Goal: Transaction & Acquisition: Book appointment/travel/reservation

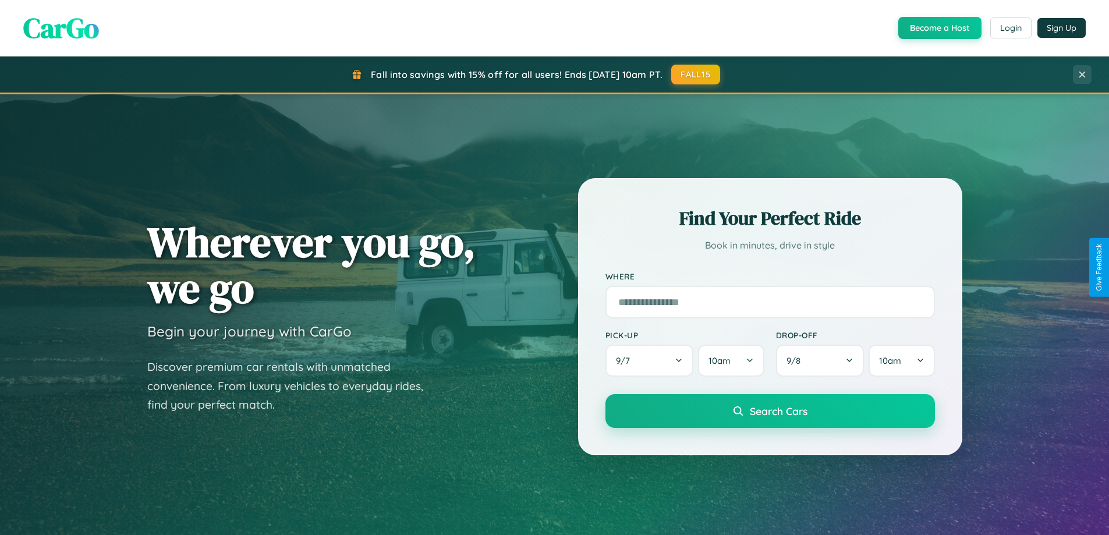
scroll to position [801, 0]
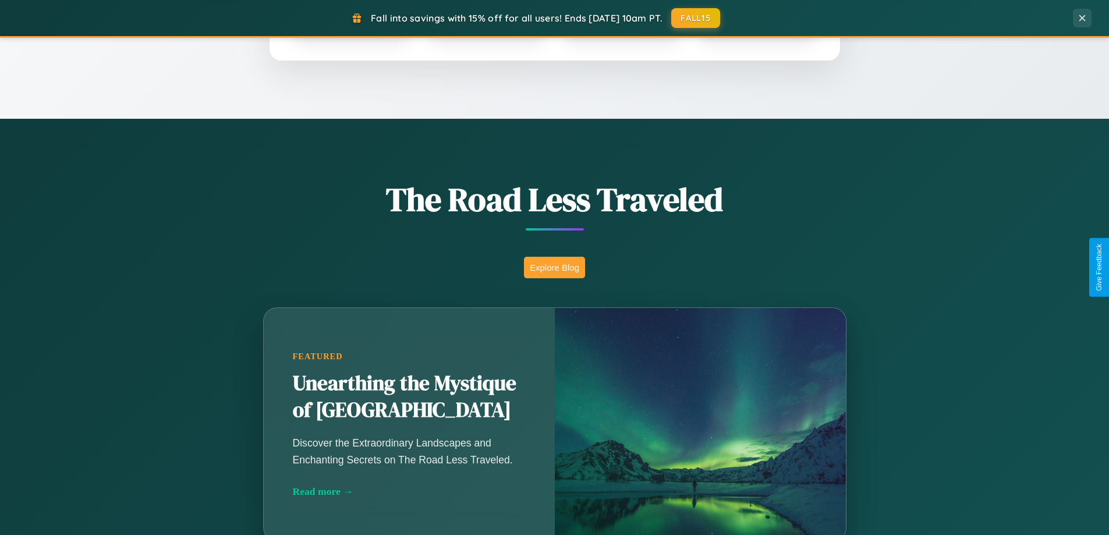
click at [554, 267] on button "Explore Blog" at bounding box center [554, 268] width 61 height 22
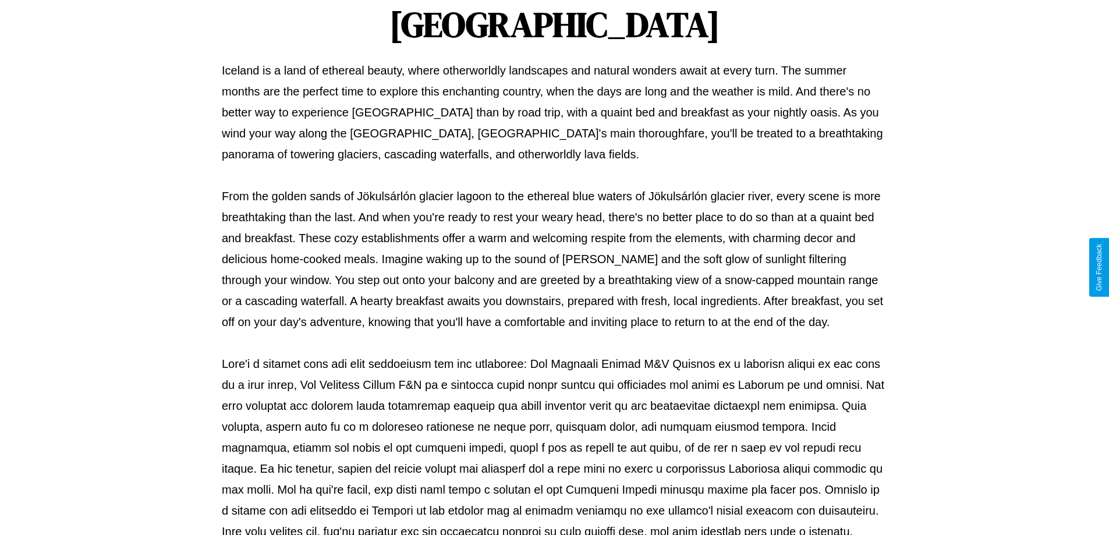
scroll to position [377, 0]
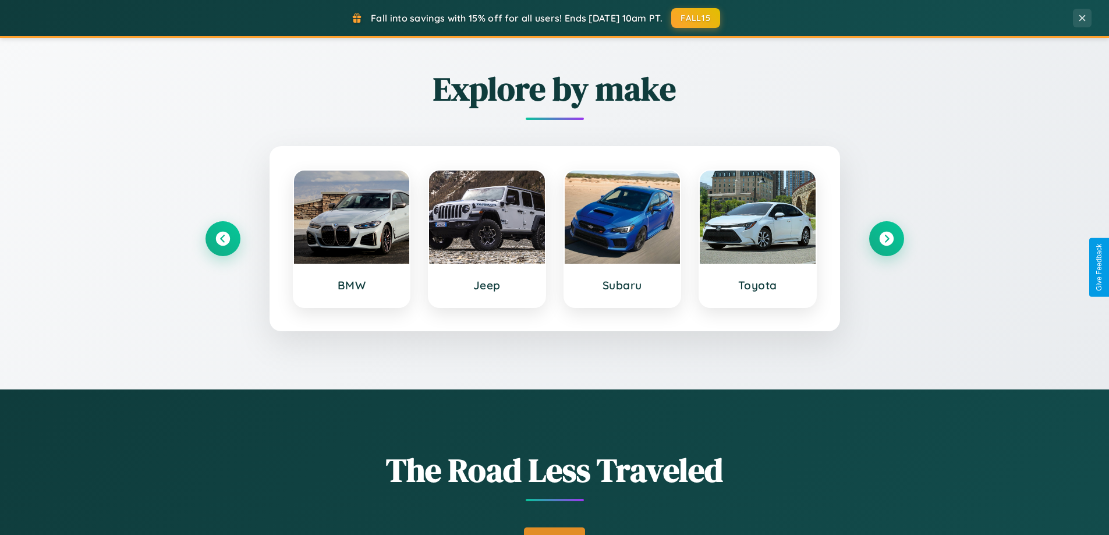
scroll to position [34, 0]
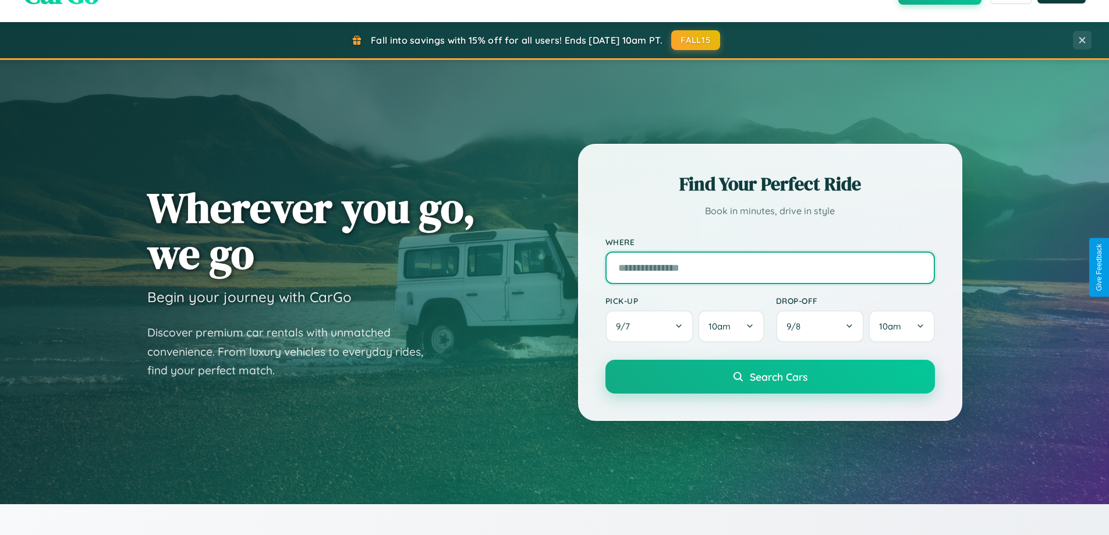
click at [770, 267] on input "text" at bounding box center [770, 268] width 330 height 33
type input "**********"
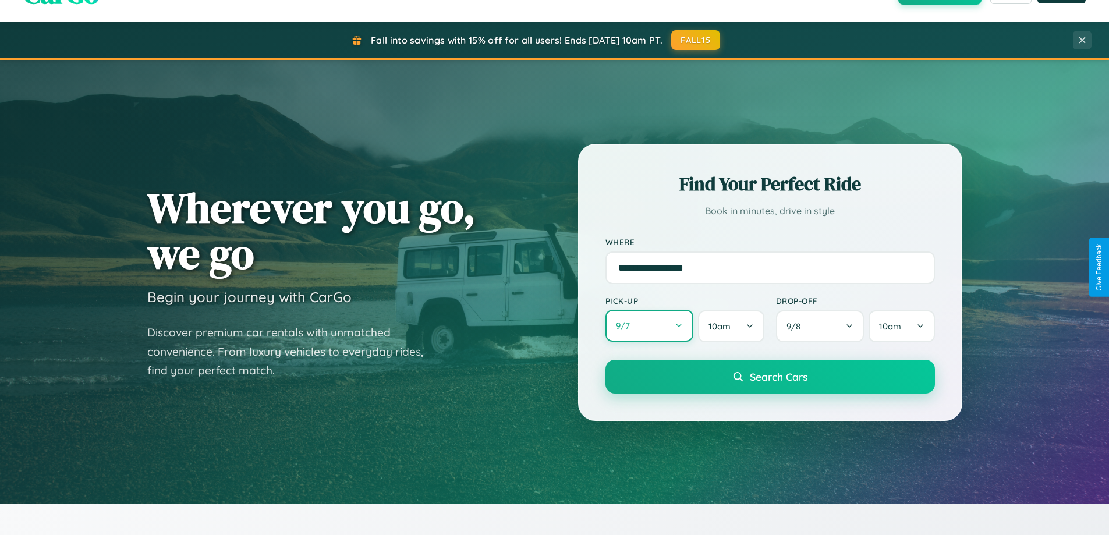
click at [649, 326] on button "9 / 7" at bounding box center [649, 326] width 88 height 32
select select "*"
select select "****"
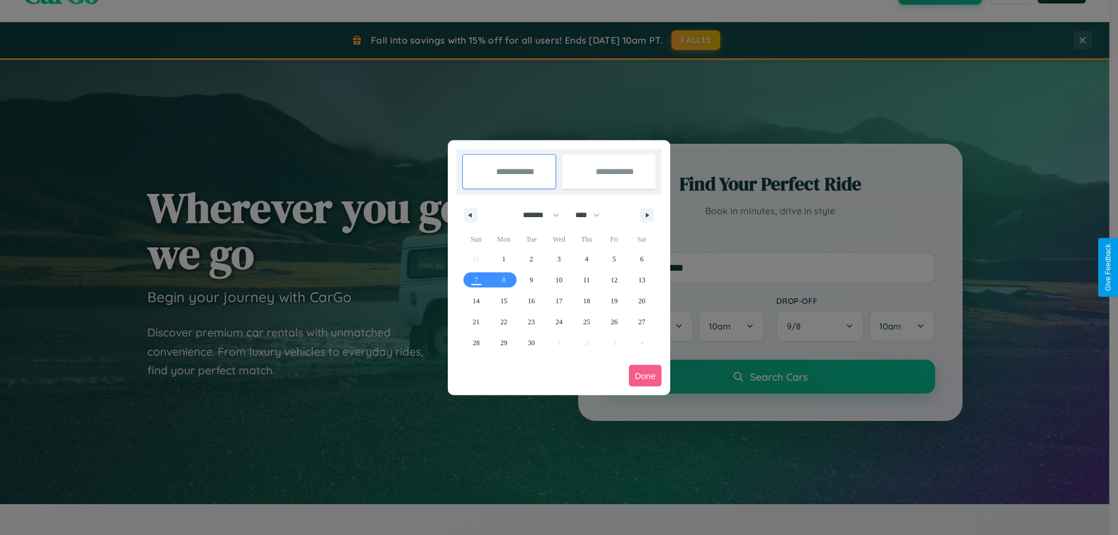
drag, startPoint x: 536, startPoint y: 215, endPoint x: 559, endPoint y: 233, distance: 29.8
click at [536, 215] on select "******* ******** ***** ***** *** **** **** ****** ********* ******* ******** **…" at bounding box center [538, 215] width 49 height 19
select select "*"
click at [593, 215] on select "**** **** **** **** **** **** **** **** **** **** **** **** **** **** **** ****…" at bounding box center [586, 215] width 35 height 19
select select "****"
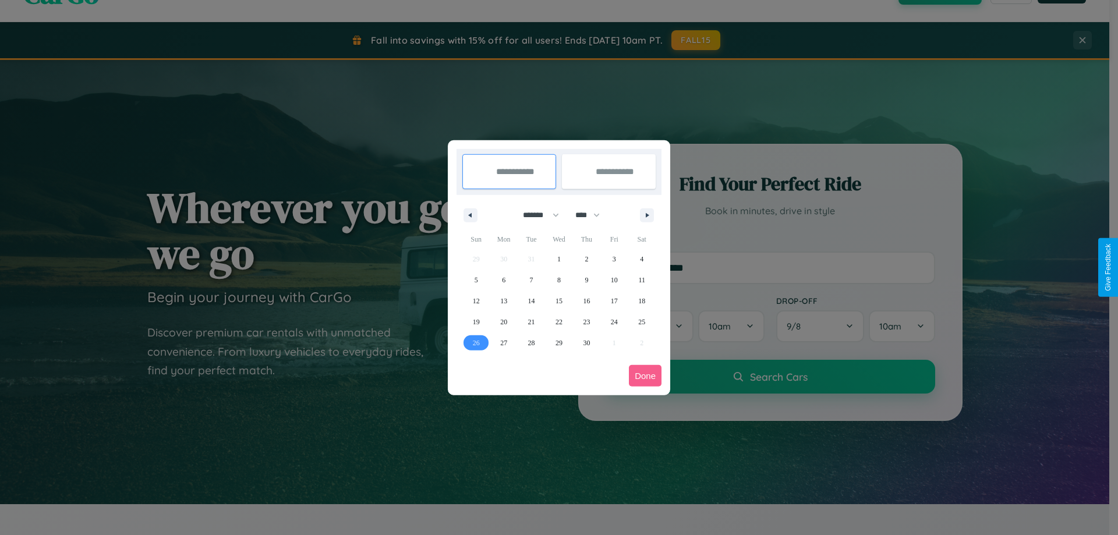
click at [476, 342] on span "26" at bounding box center [476, 342] width 7 height 21
type input "**********"
click at [647, 215] on icon "button" at bounding box center [649, 215] width 6 height 5
select select "*"
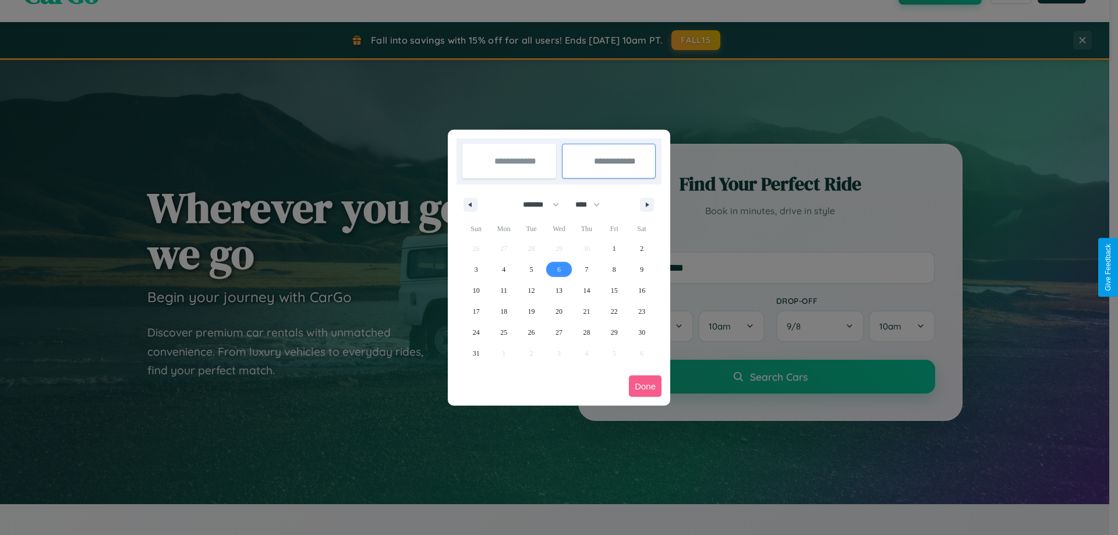
click at [558, 269] on span "6" at bounding box center [558, 269] width 3 height 21
type input "**********"
select select "*"
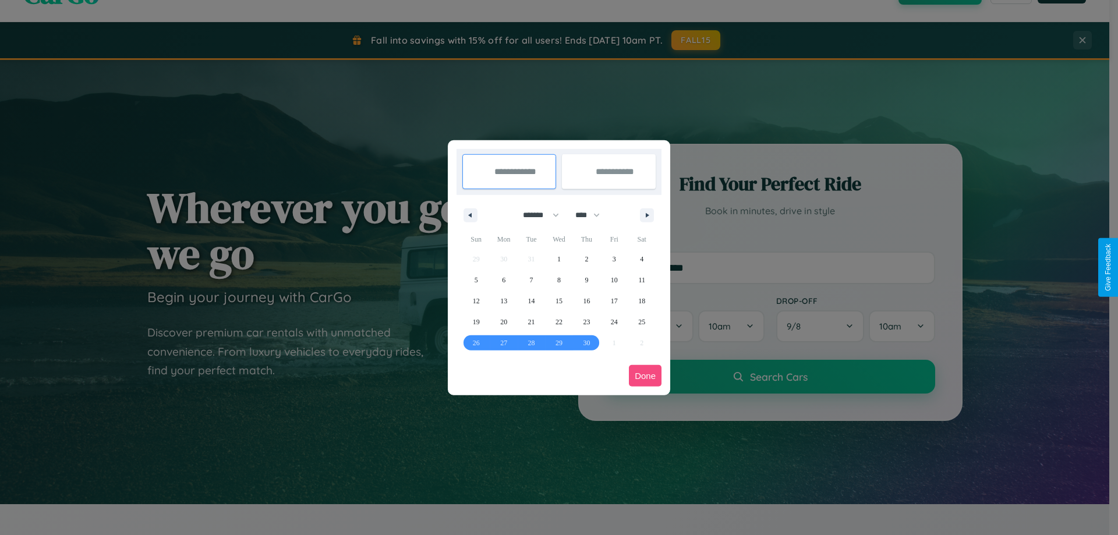
click at [645, 376] on button "Done" at bounding box center [645, 376] width 33 height 22
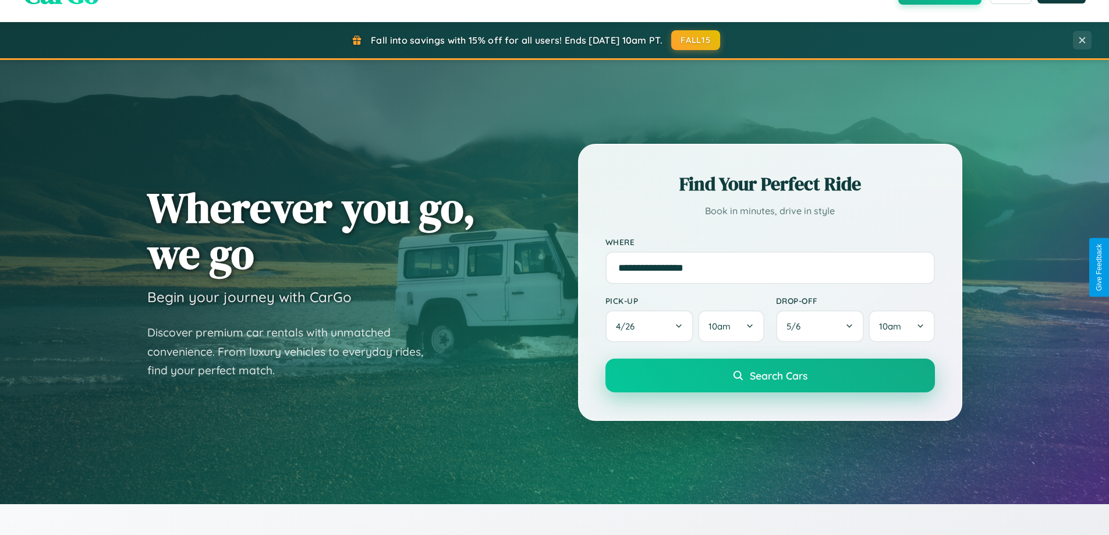
click at [770, 376] on span "Search Cars" at bounding box center [779, 375] width 58 height 13
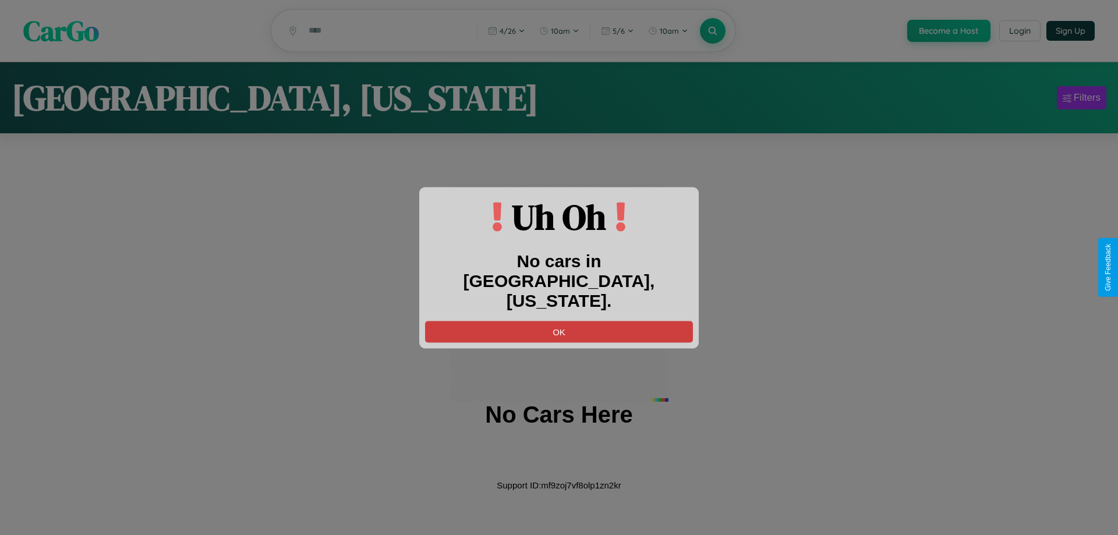
click at [559, 321] on button "OK" at bounding box center [559, 332] width 268 height 22
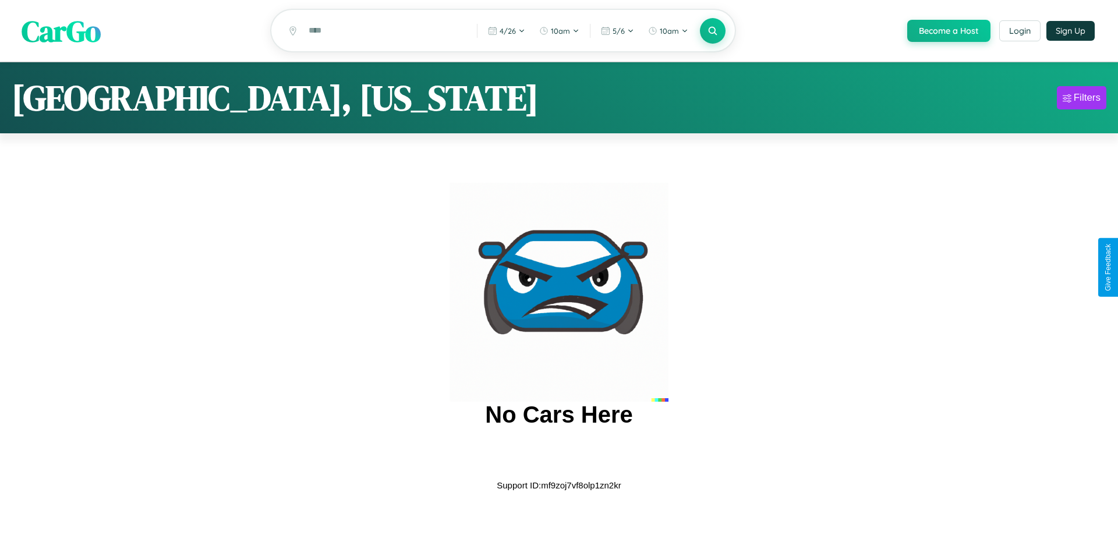
click at [61, 31] on span "CarGo" at bounding box center [61, 30] width 79 height 40
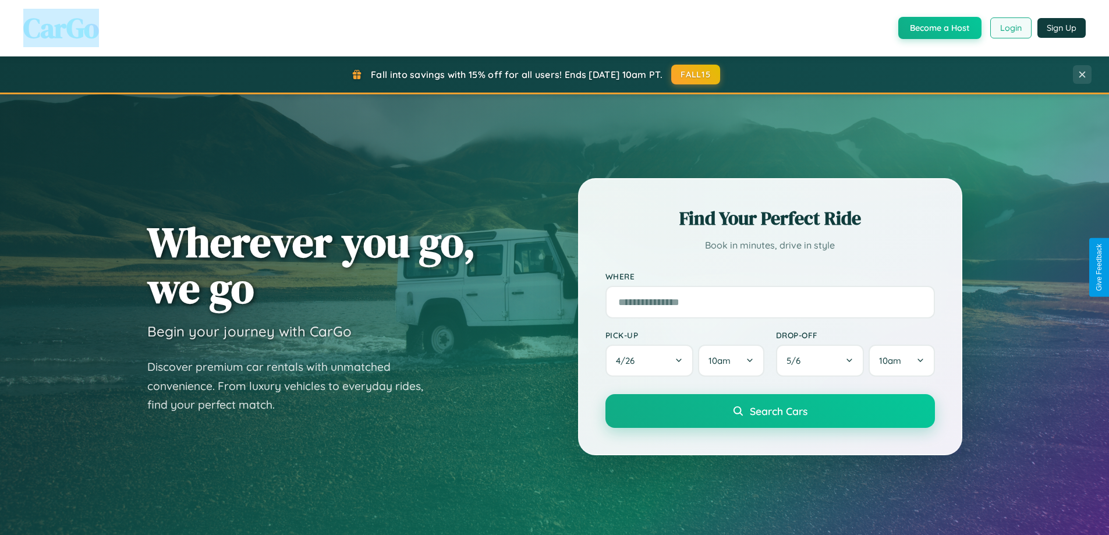
click at [1010, 28] on button "Login" at bounding box center [1010, 27] width 41 height 21
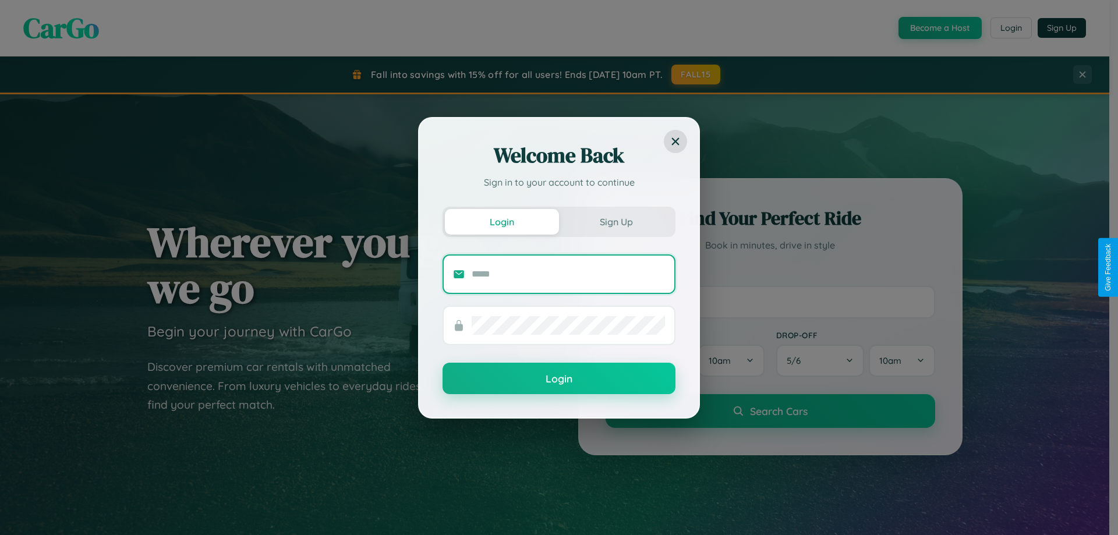
click at [568, 274] on input "text" at bounding box center [568, 274] width 193 height 19
type input "**********"
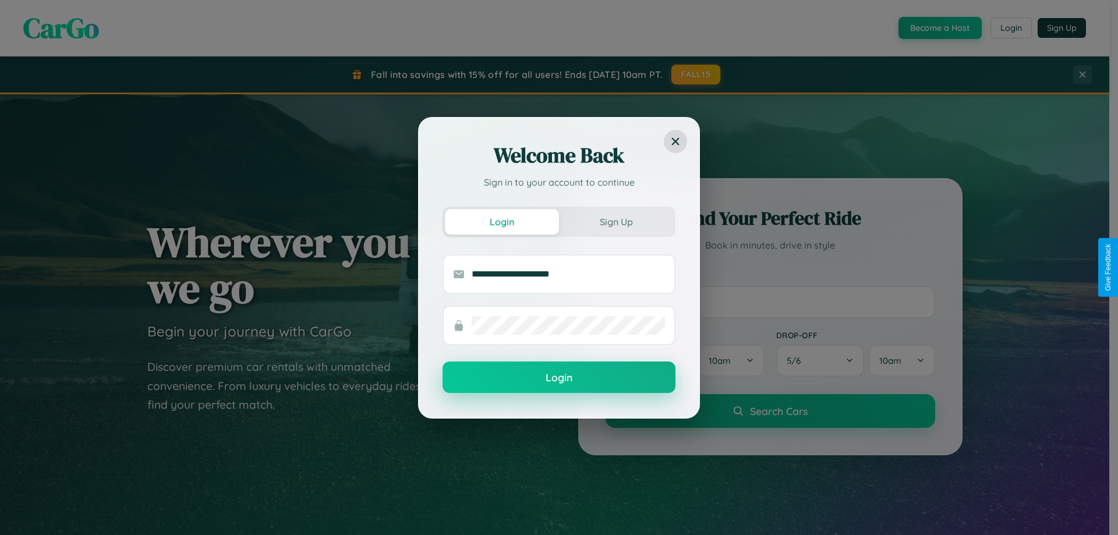
click at [559, 378] on button "Login" at bounding box center [558, 377] width 233 height 31
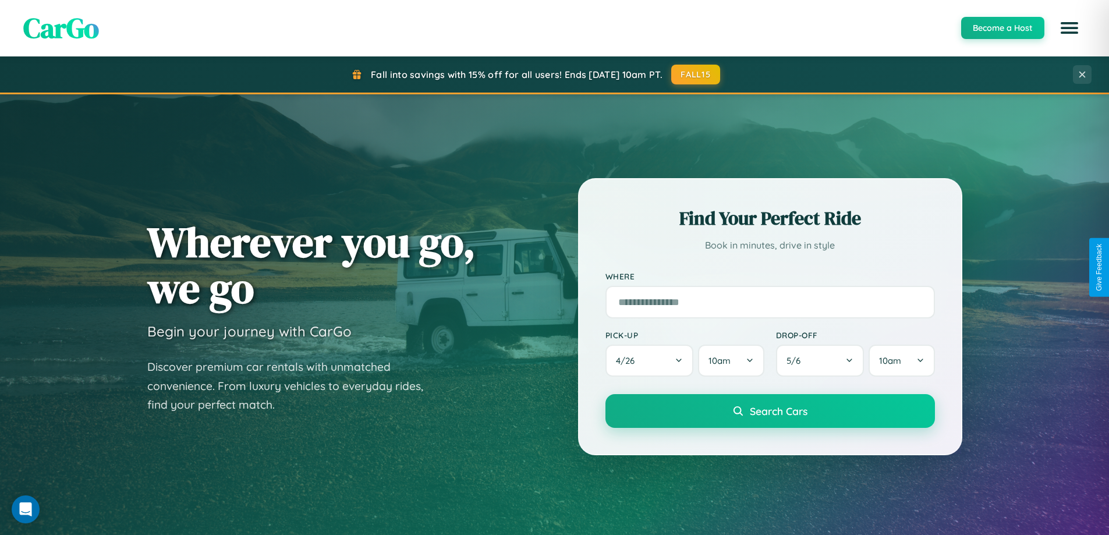
scroll to position [2240, 0]
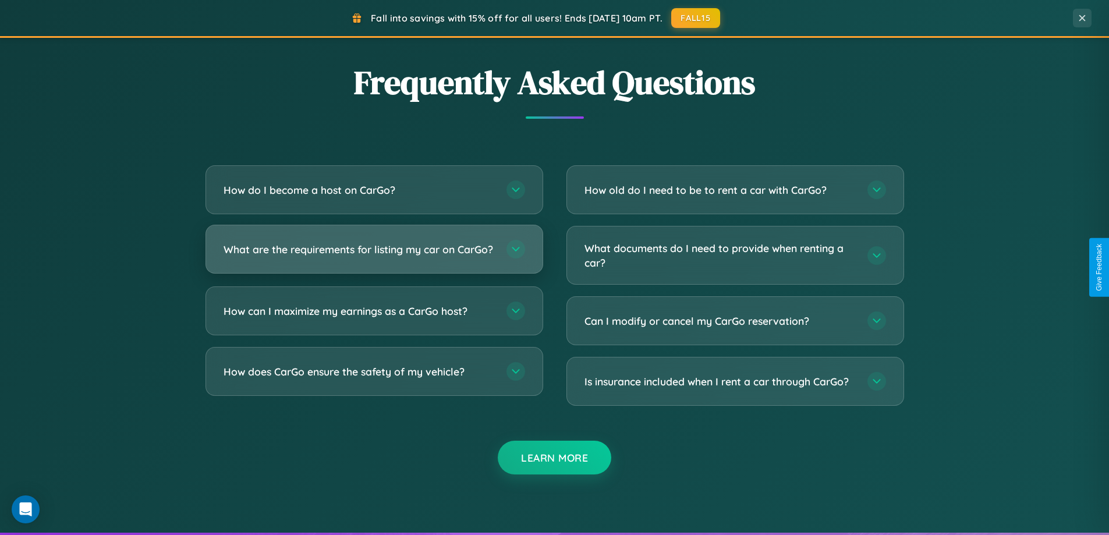
click at [374, 254] on h3 "What are the requirements for listing my car on CarGo?" at bounding box center [359, 249] width 271 height 15
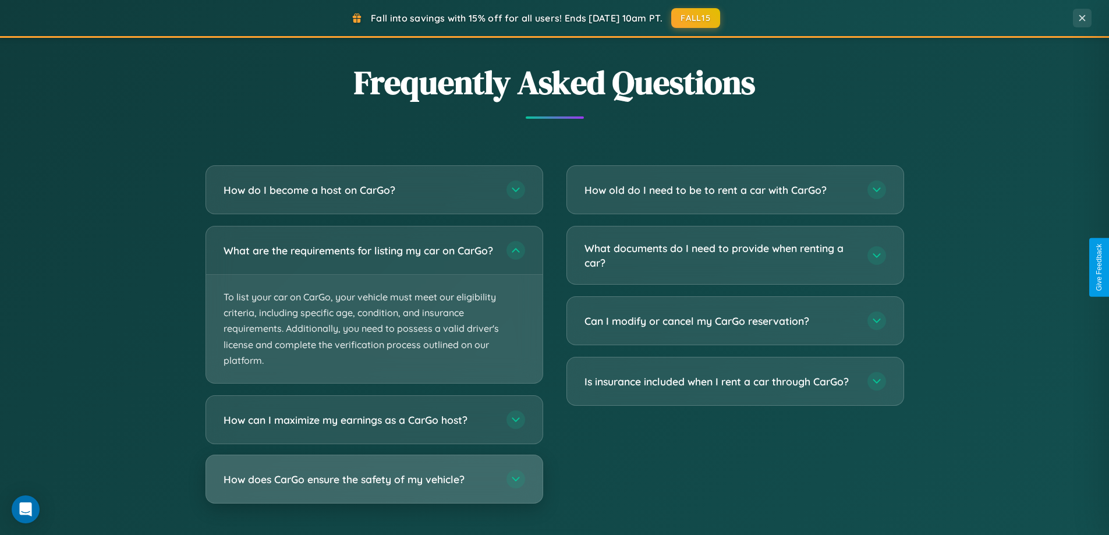
click at [374, 487] on h3 "How does CarGo ensure the safety of my vehicle?" at bounding box center [359, 479] width 271 height 15
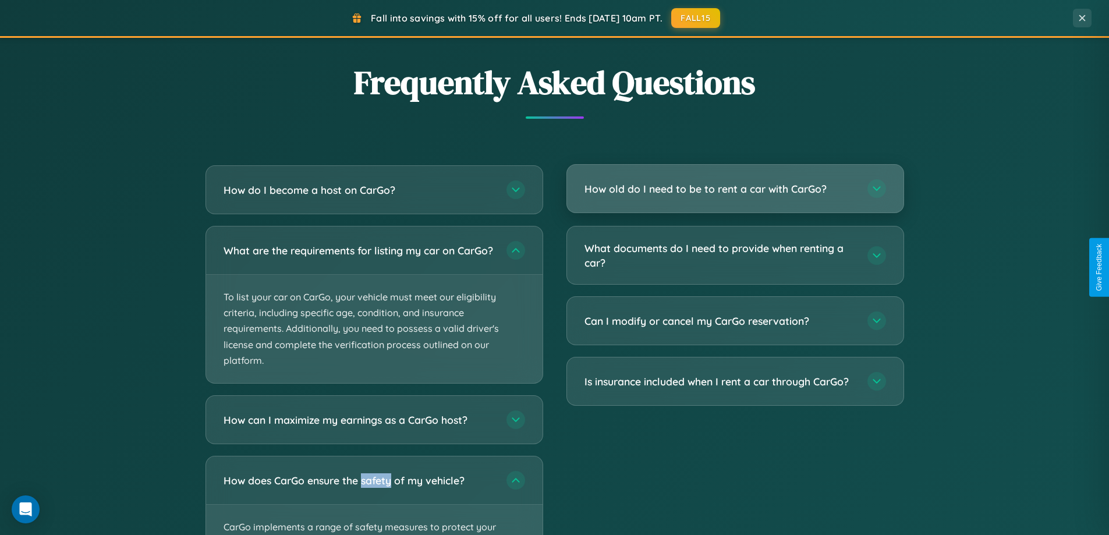
click at [735, 189] on h3 "How old do I need to be to rent a car with CarGo?" at bounding box center [720, 189] width 271 height 15
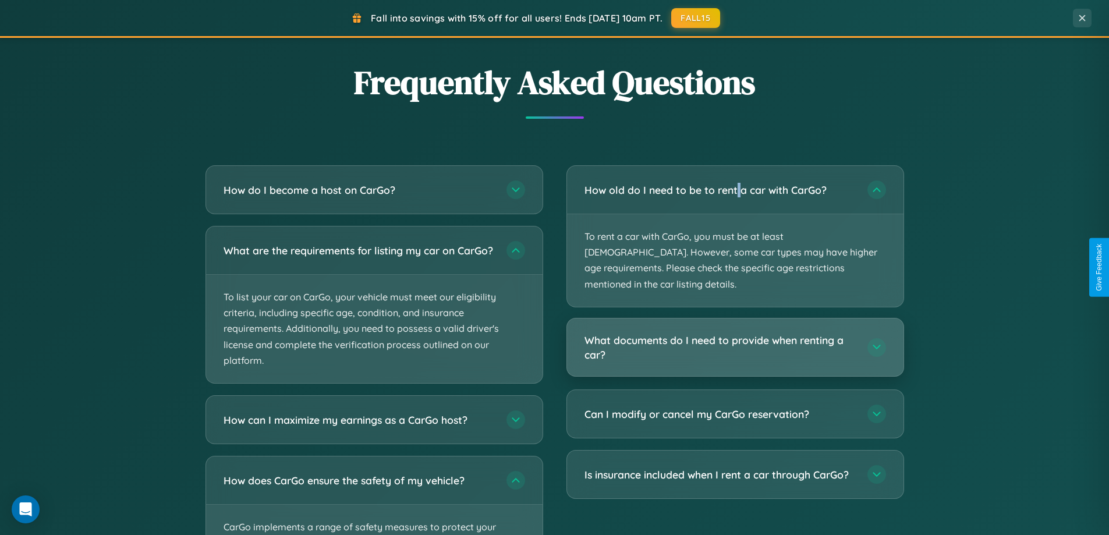
click at [735, 333] on h3 "What documents do I need to provide when renting a car?" at bounding box center [720, 347] width 271 height 29
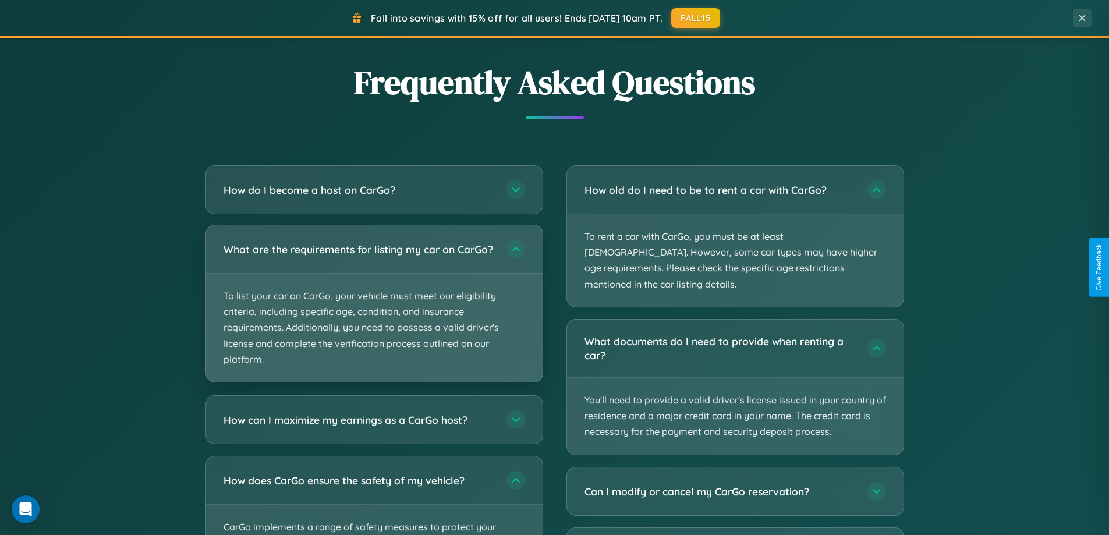
click at [374, 309] on p "To list your car on CarGo, your vehicle must meet our eligibility criteria, inc…" at bounding box center [374, 328] width 337 height 108
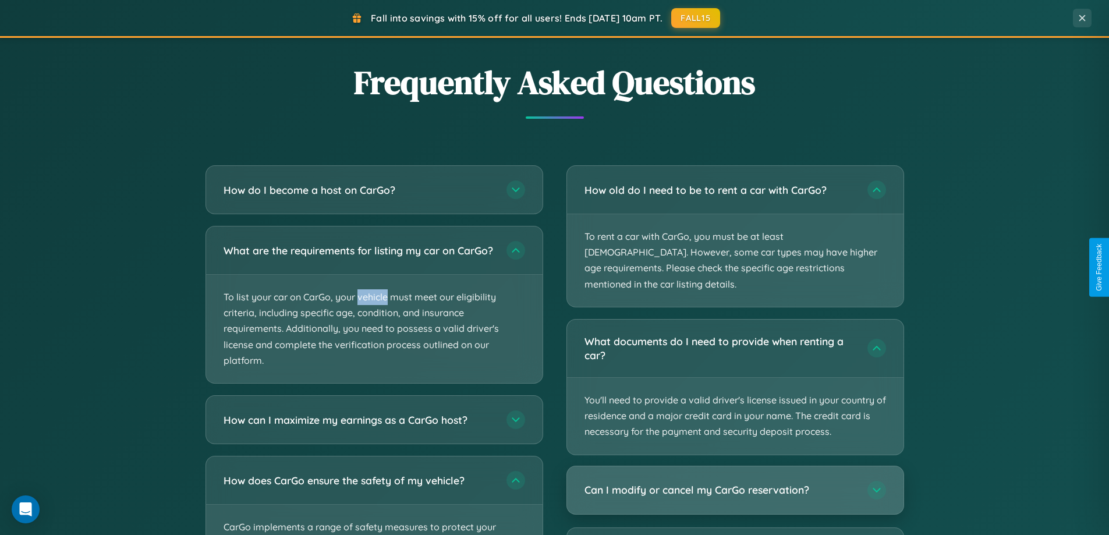
click at [735, 483] on h3 "Can I modify or cancel my CarGo reservation?" at bounding box center [720, 490] width 271 height 15
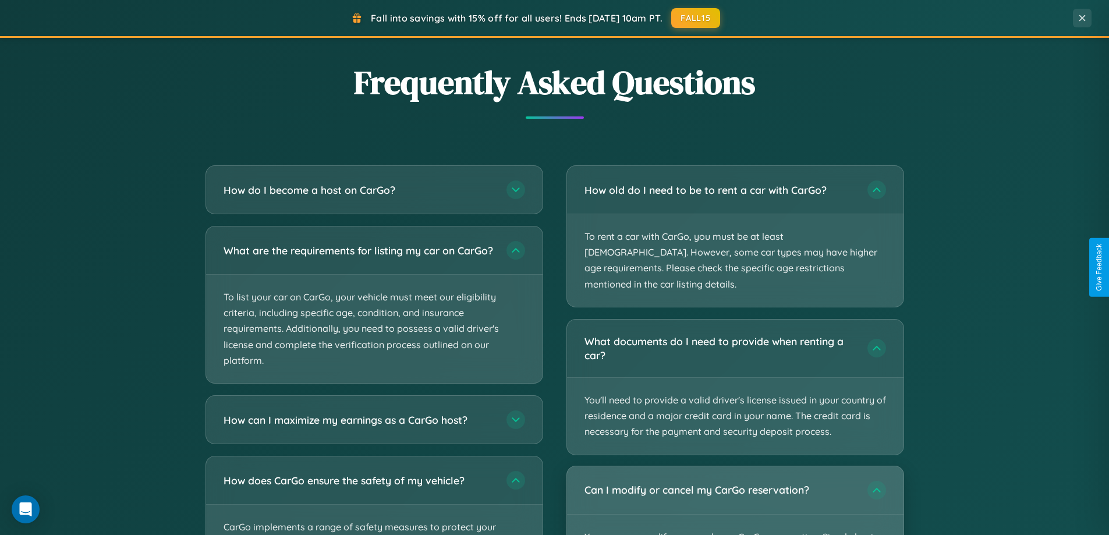
click at [735, 492] on div "Can I modify or cancel my CarGo reservation?" at bounding box center [735, 490] width 337 height 48
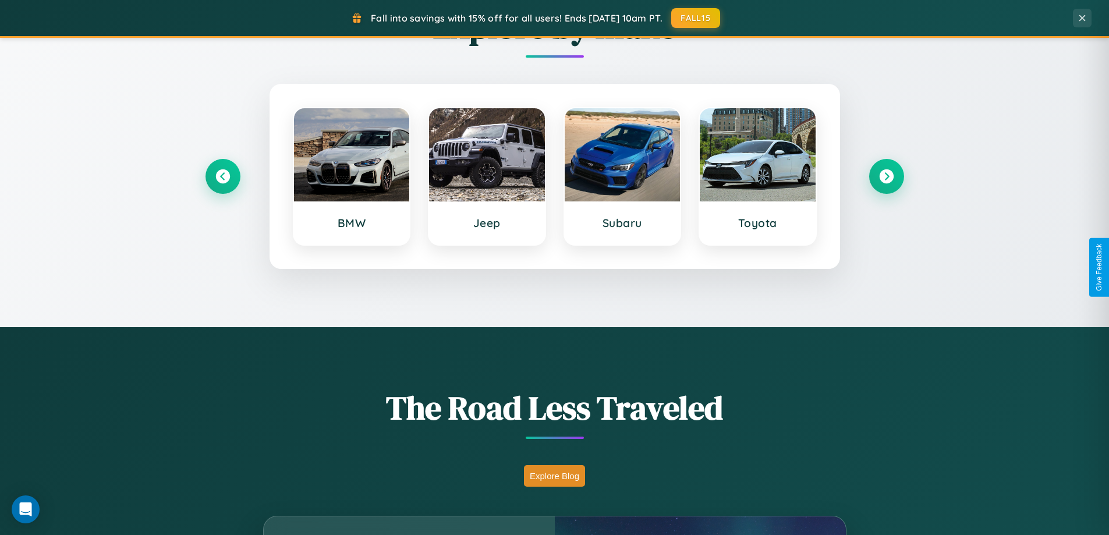
scroll to position [502, 0]
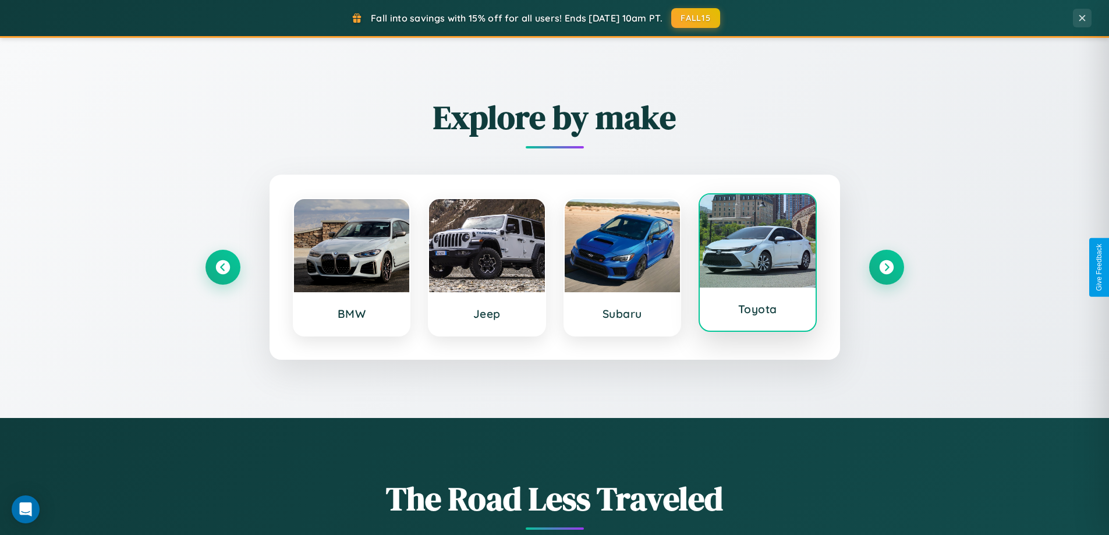
click at [757, 263] on div at bounding box center [758, 240] width 116 height 93
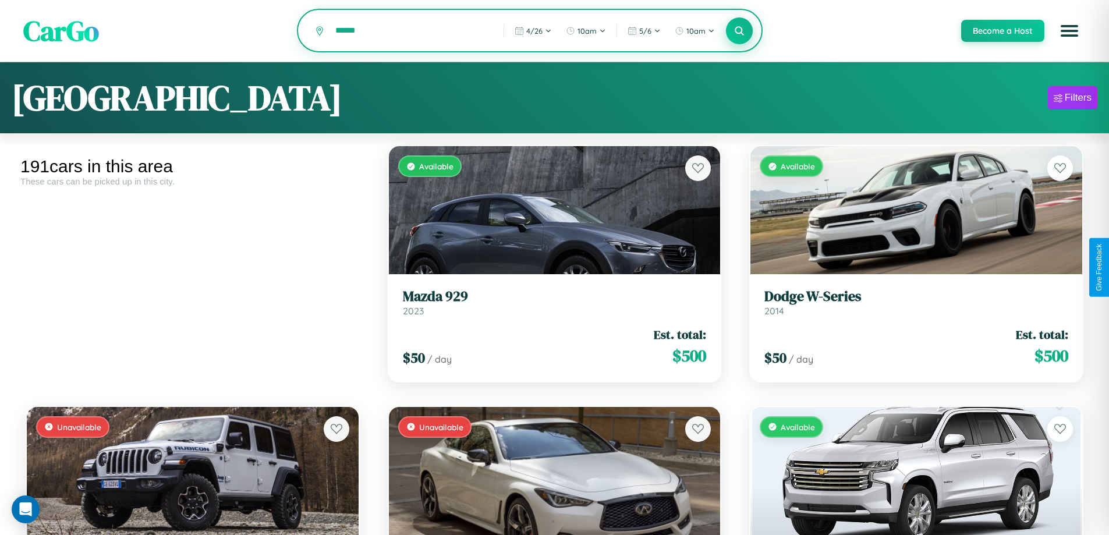
type input "******"
click at [739, 31] on icon at bounding box center [739, 30] width 11 height 11
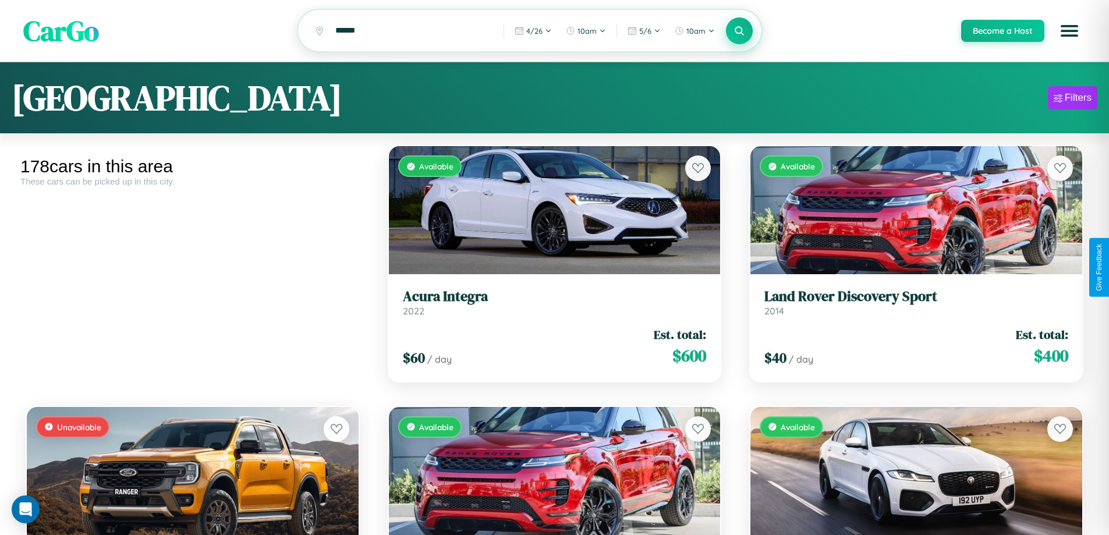
scroll to position [11374, 0]
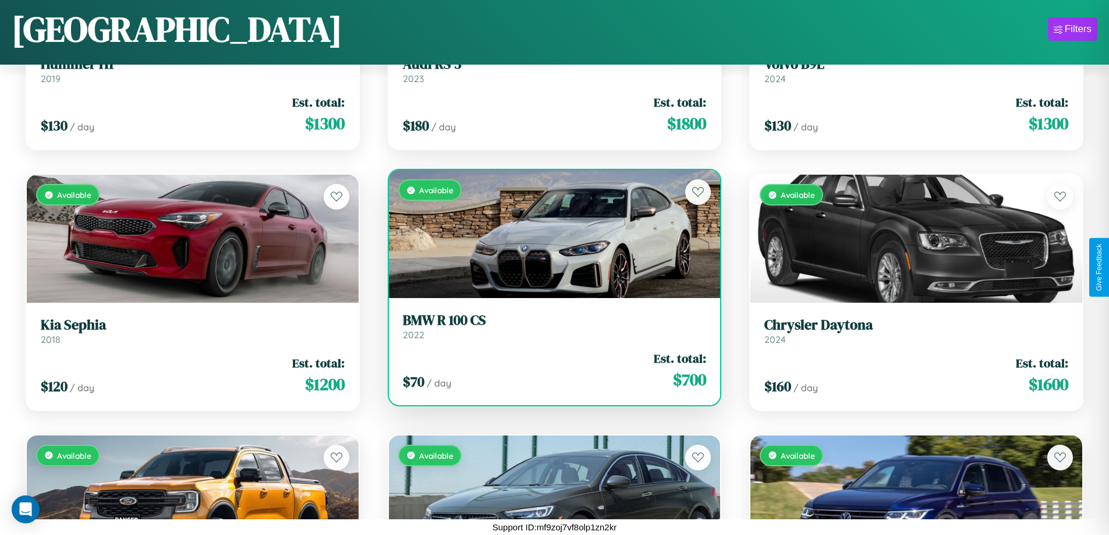
click at [550, 328] on link "BMW R 100 CS 2022" at bounding box center [555, 326] width 304 height 29
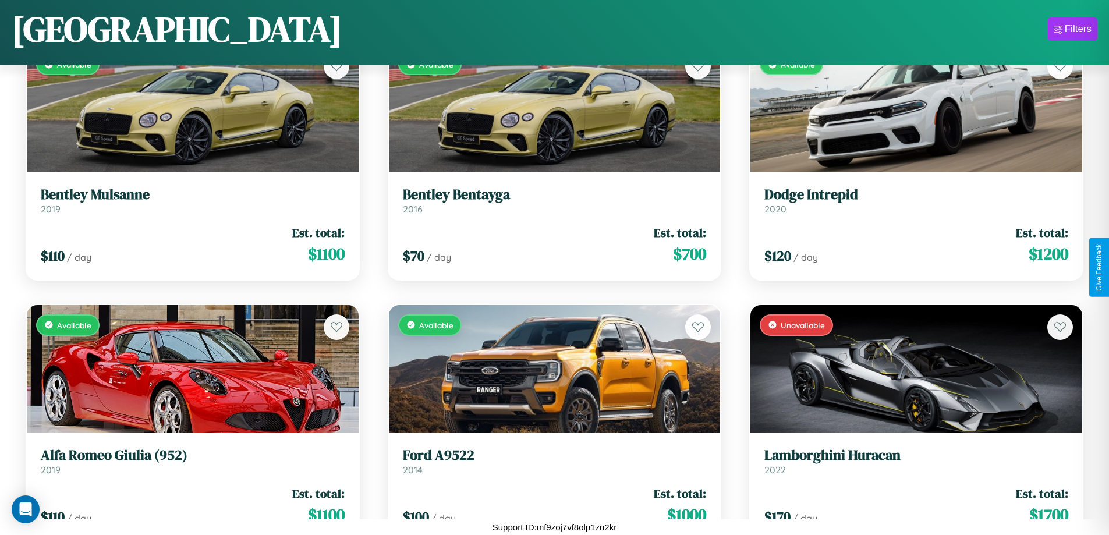
scroll to position [9027, 0]
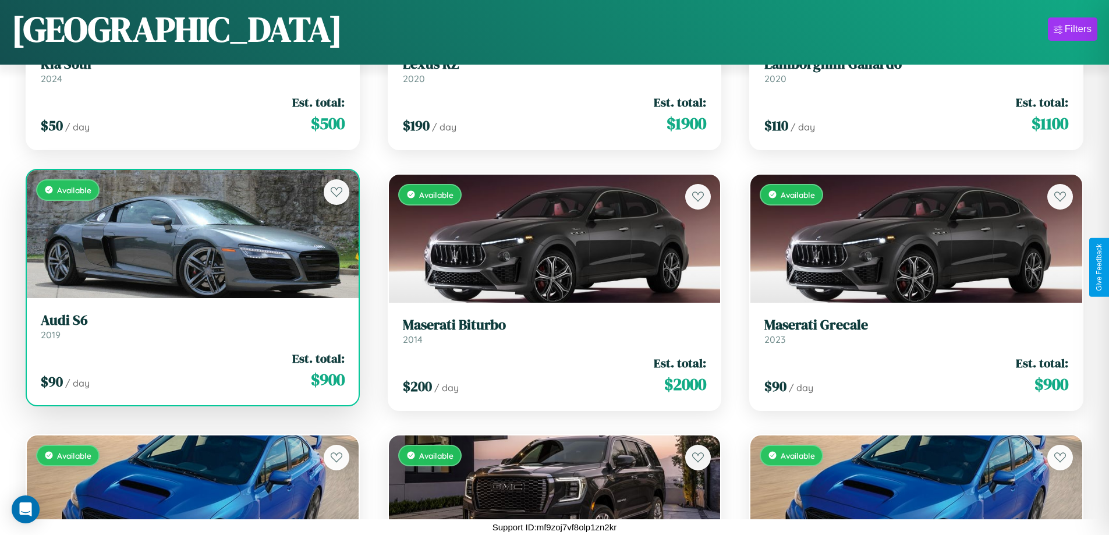
click at [191, 238] on div "Available" at bounding box center [193, 234] width 332 height 128
click at [191, 233] on div "Available" at bounding box center [193, 234] width 332 height 128
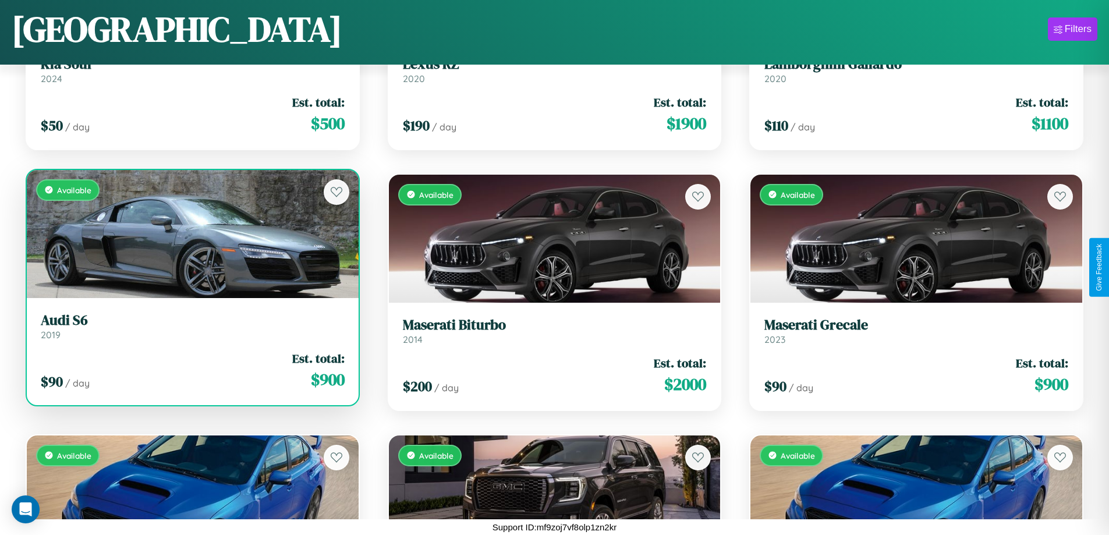
click at [191, 233] on div "Available" at bounding box center [193, 234] width 332 height 128
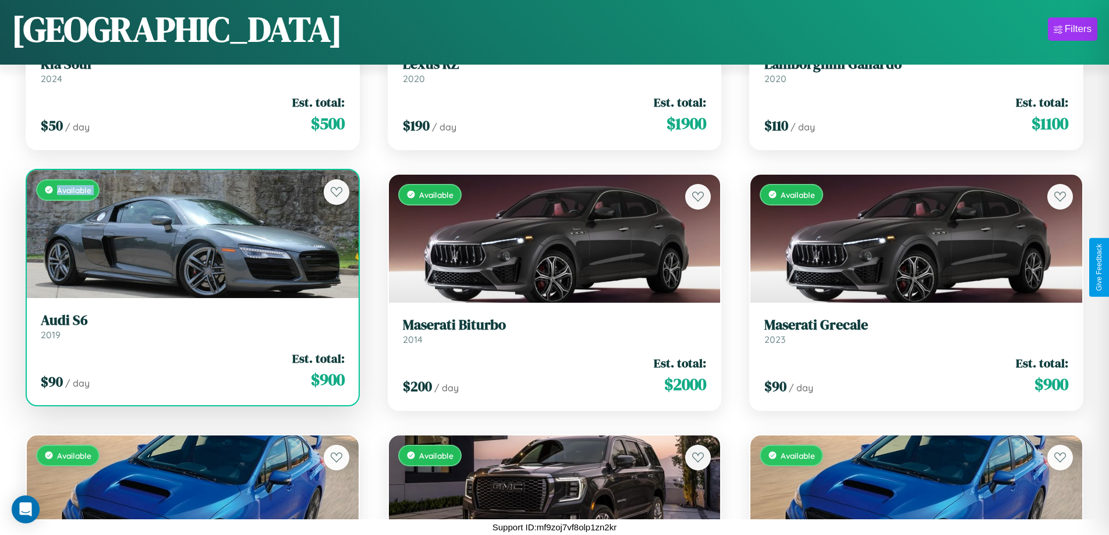
click at [191, 233] on div "Available" at bounding box center [193, 234] width 332 height 128
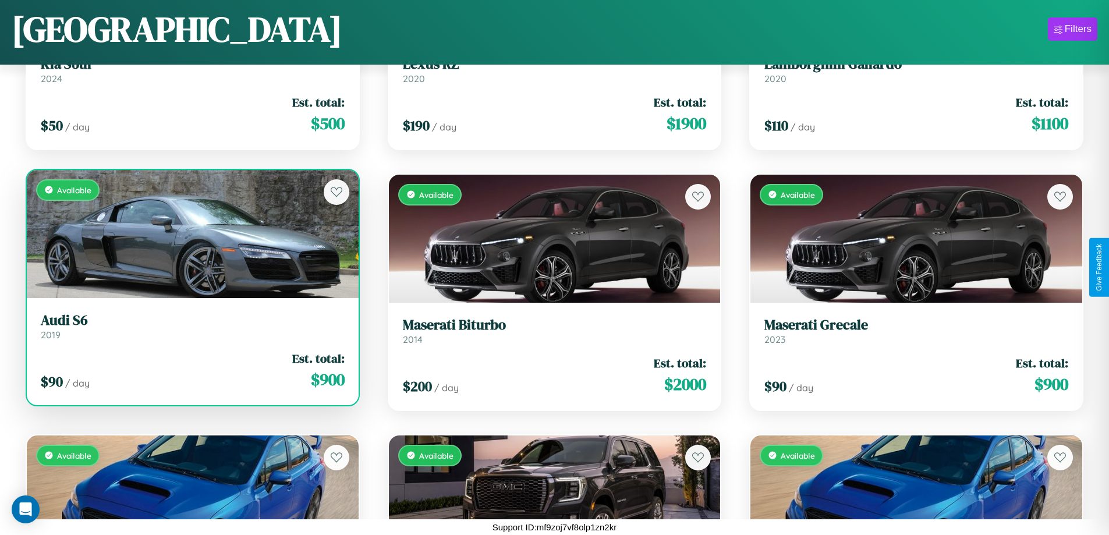
click at [191, 233] on div "Available" at bounding box center [193, 234] width 332 height 128
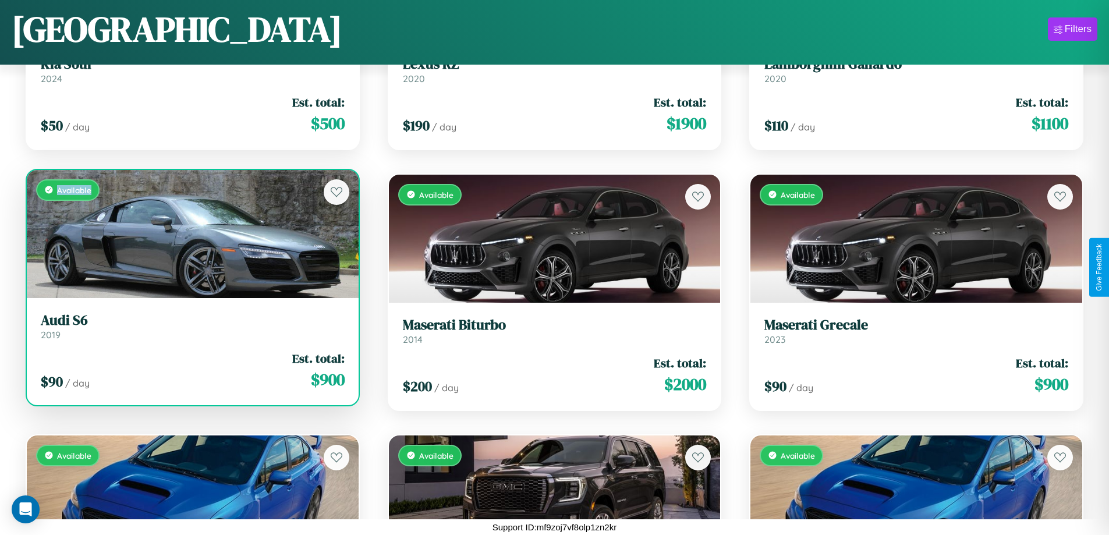
click at [191, 233] on div "Available" at bounding box center [193, 234] width 332 height 128
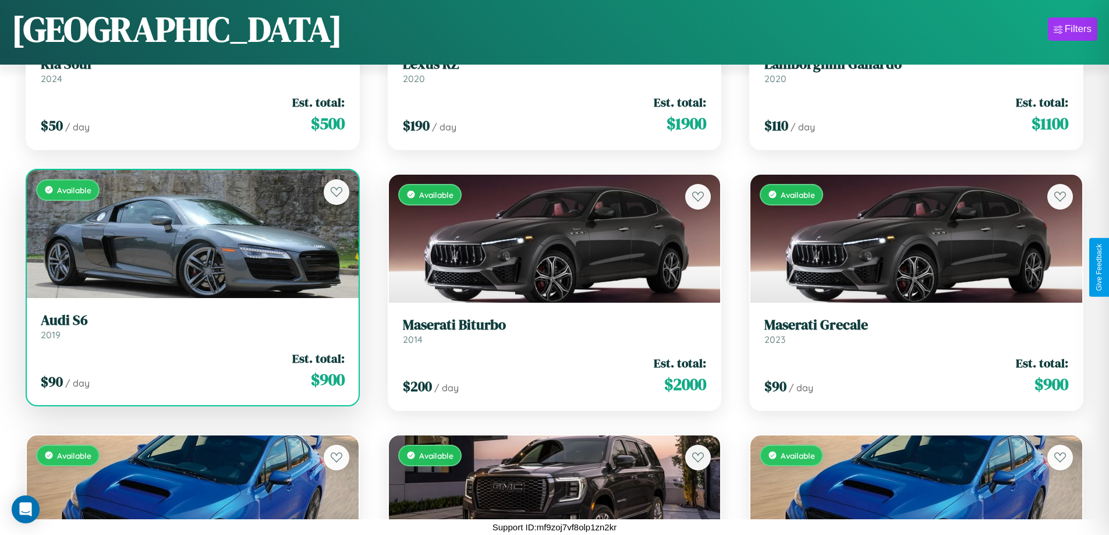
click at [191, 326] on h3 "Audi S6" at bounding box center [193, 320] width 304 height 17
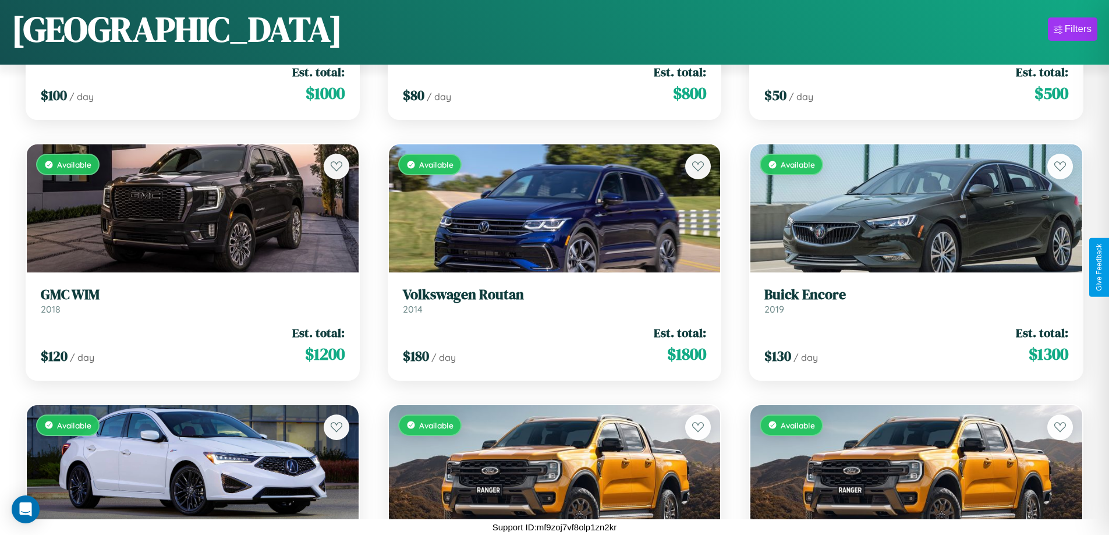
scroll to position [13460, 0]
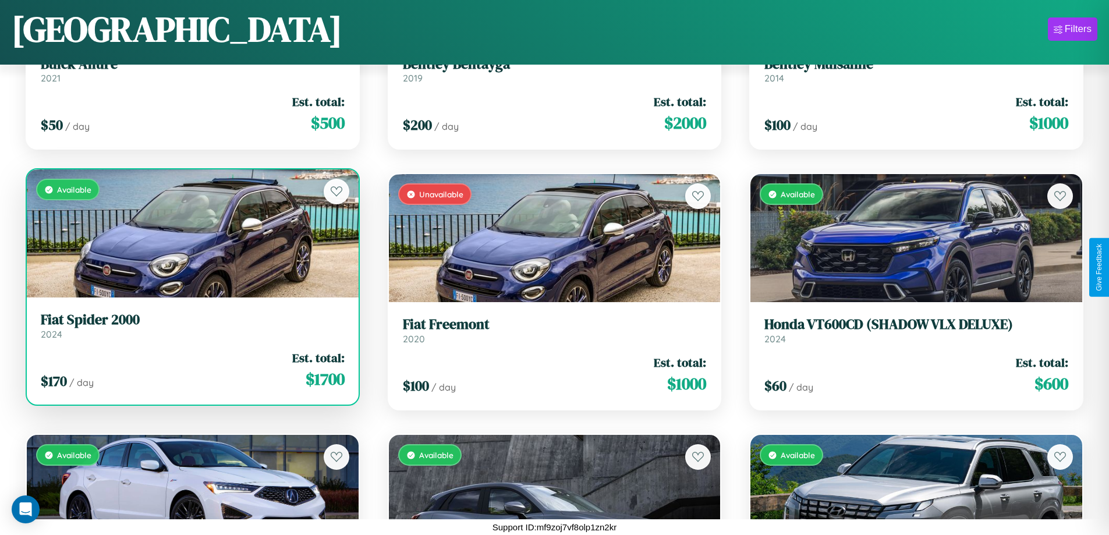
click at [191, 328] on h3 "Fiat Spider 2000" at bounding box center [193, 319] width 304 height 17
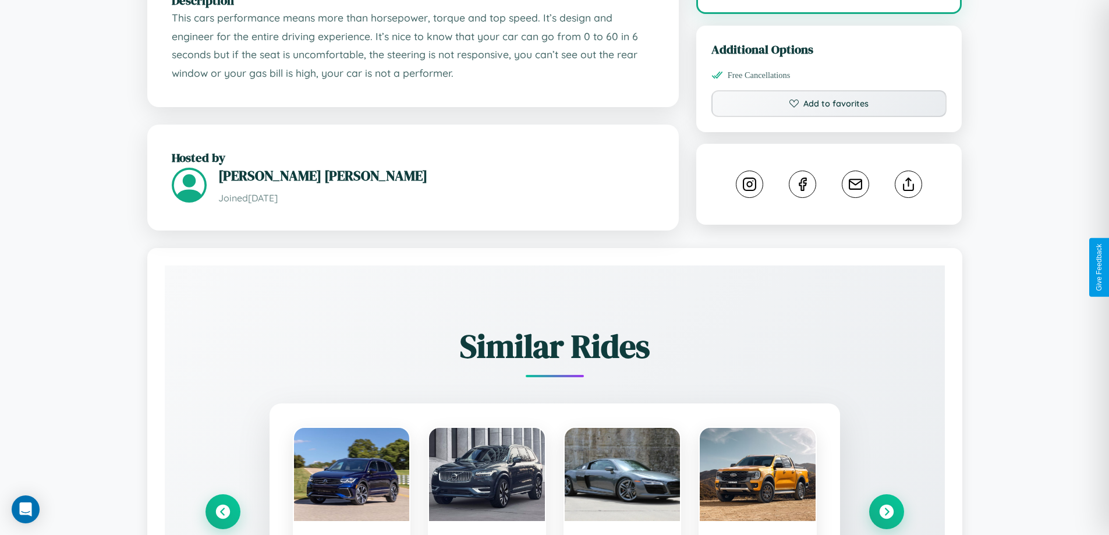
scroll to position [654, 0]
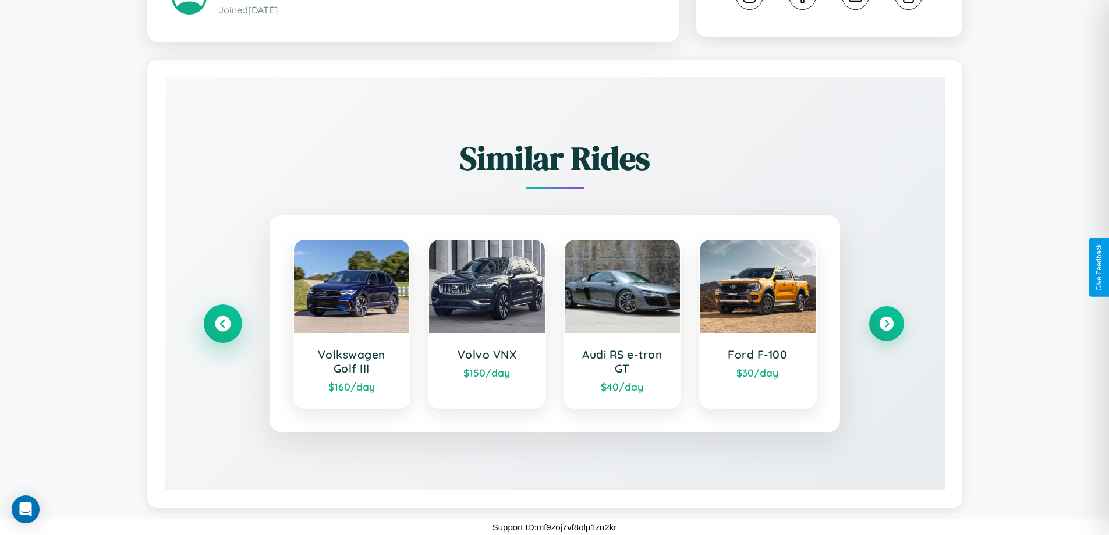
click at [222, 324] on icon at bounding box center [223, 324] width 16 height 16
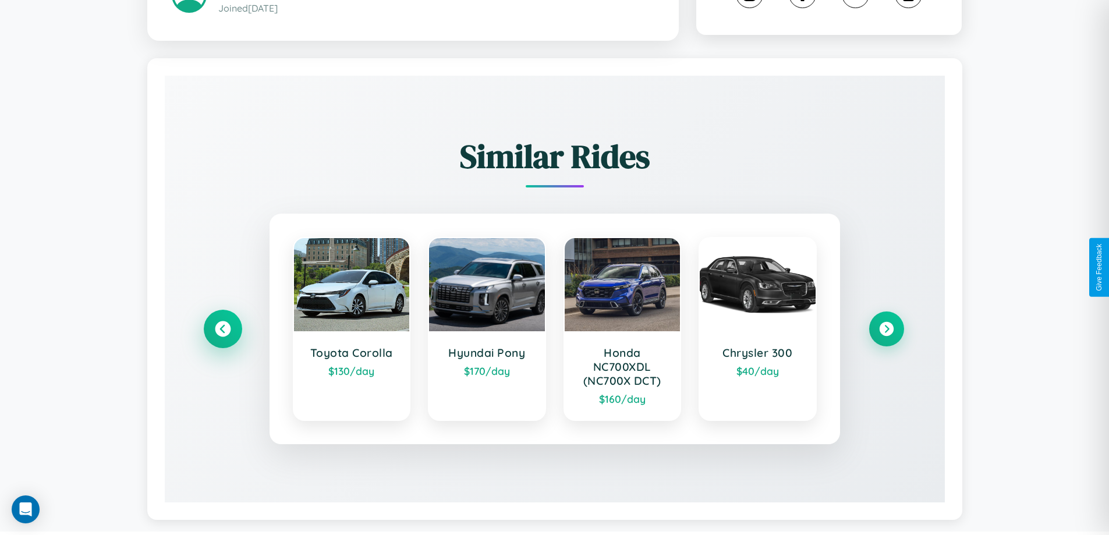
click at [222, 331] on icon at bounding box center [223, 329] width 16 height 16
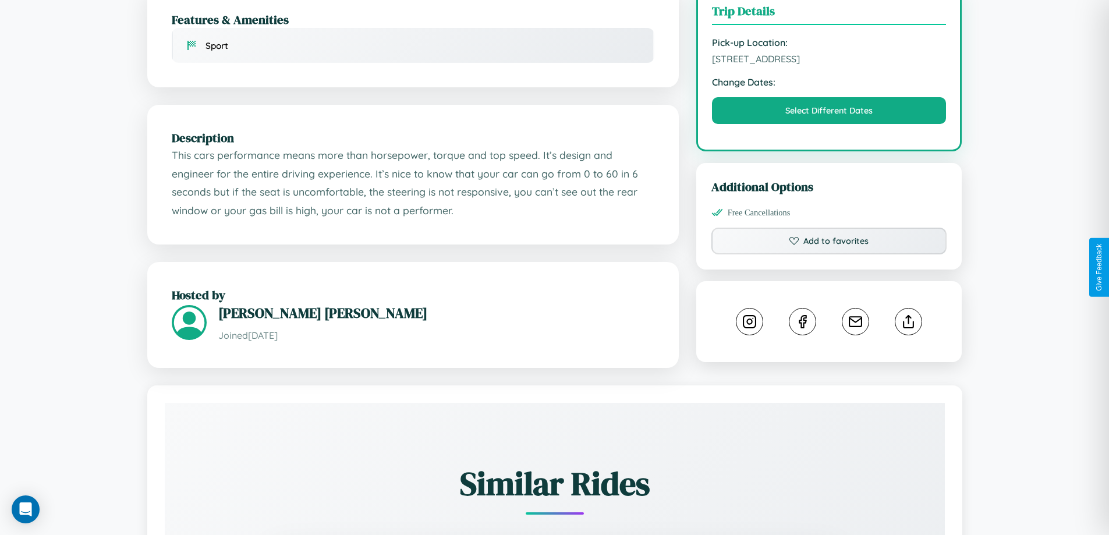
scroll to position [302, 0]
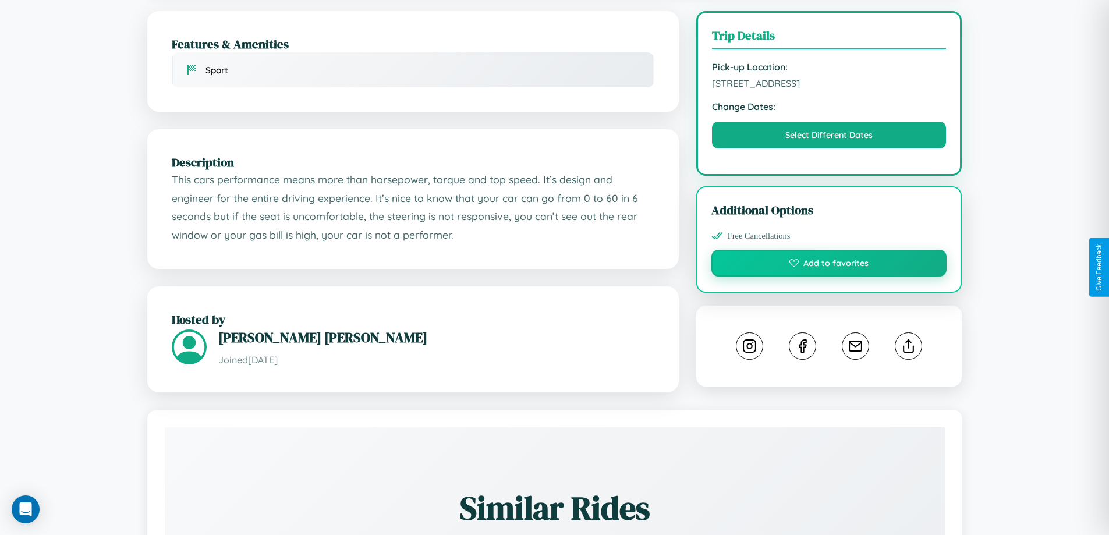
click at [829, 265] on button "Add to favorites" at bounding box center [829, 263] width 236 height 27
